Goal: Transaction & Acquisition: Book appointment/travel/reservation

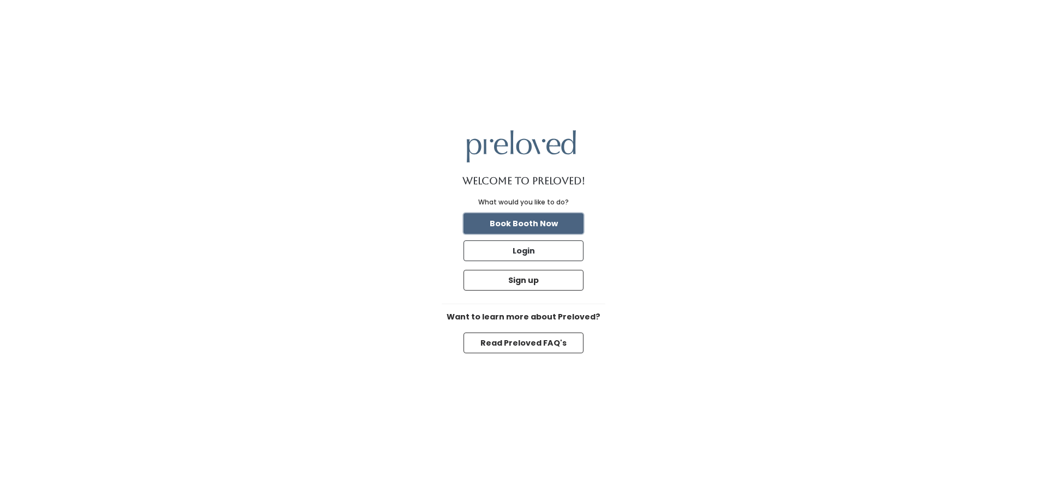
click at [536, 225] on button "Book Booth Now" at bounding box center [524, 223] width 120 height 21
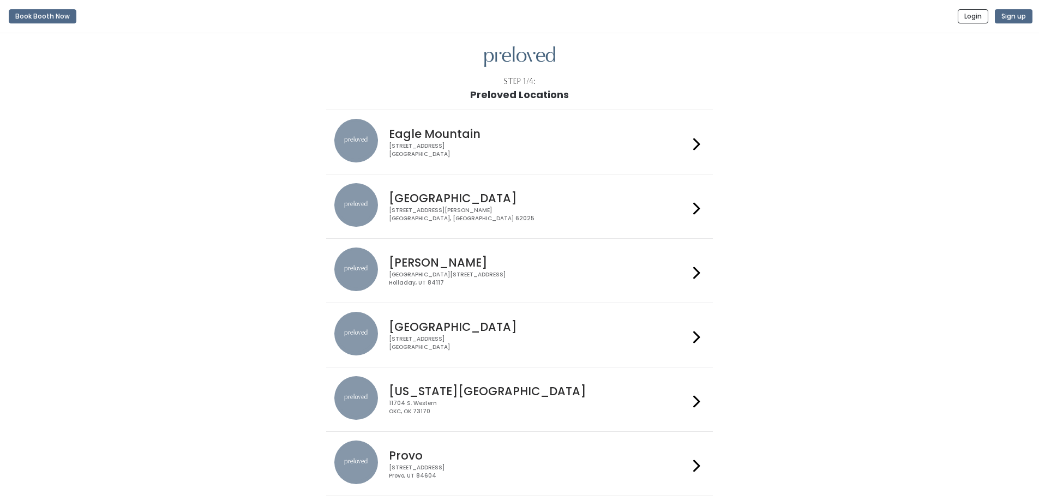
click at [519, 202] on h4 "[GEOGRAPHIC_DATA]" at bounding box center [539, 198] width 300 height 13
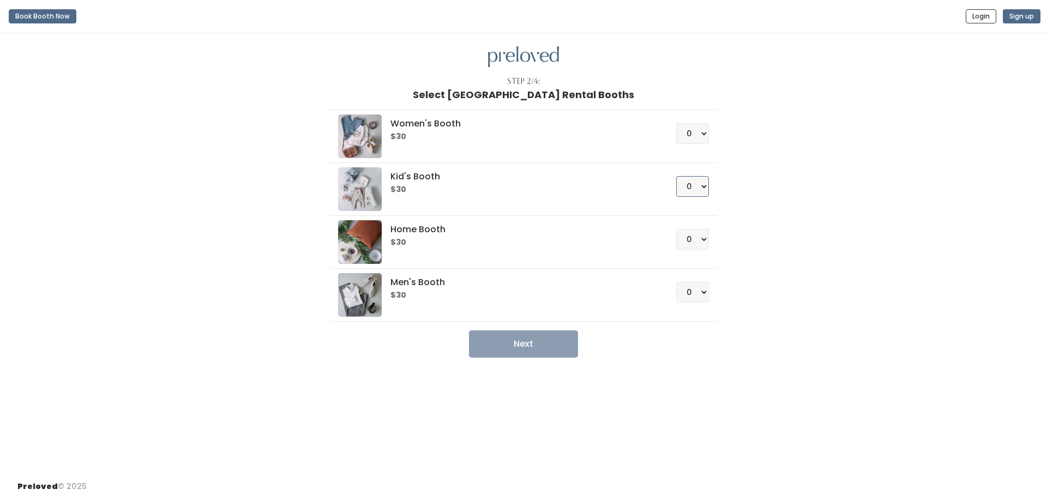
click at [698, 187] on select "0 1 2 3 4" at bounding box center [692, 186] width 33 height 21
select select "1"
click at [676, 176] on select "0 1 2 3 4" at bounding box center [692, 186] width 33 height 21
click at [550, 347] on button "Next" at bounding box center [523, 344] width 109 height 27
